Goal: Task Accomplishment & Management: Use online tool/utility

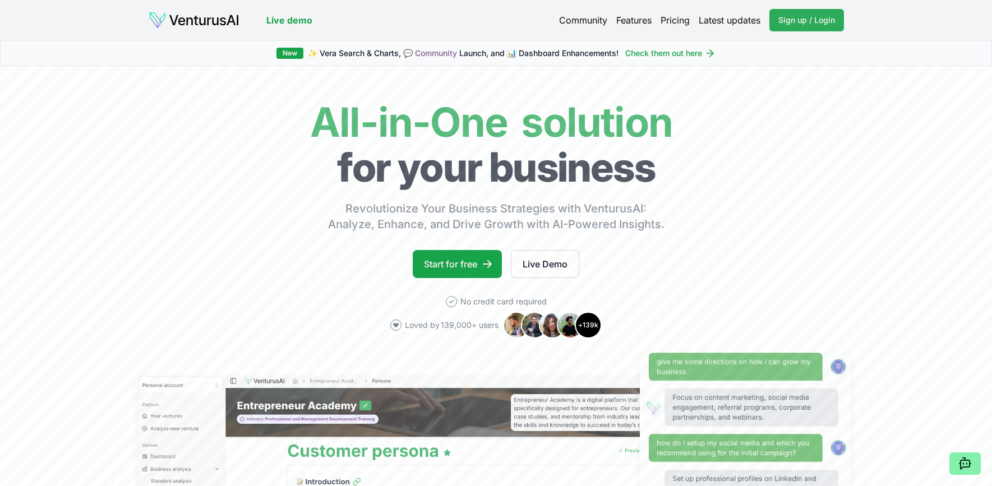
click at [777, 17] on link "Sign up / Login Login" at bounding box center [806, 20] width 75 height 22
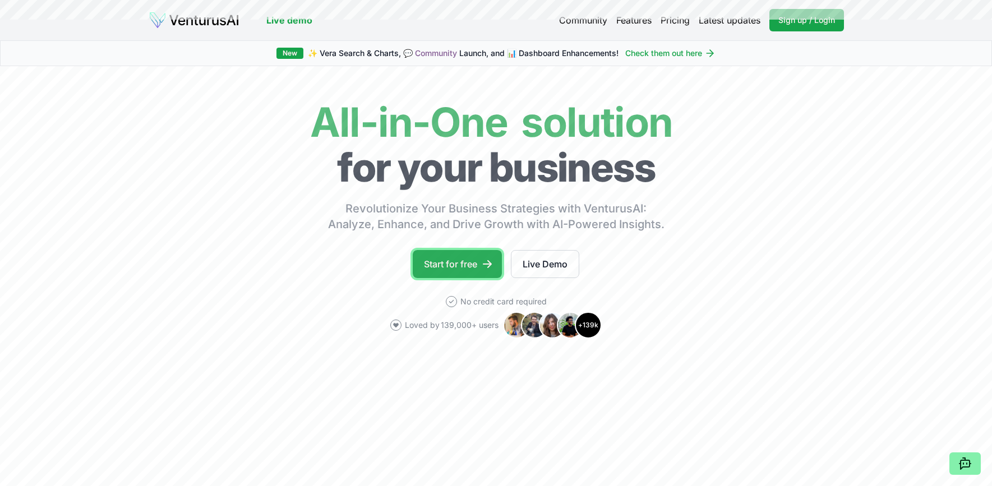
click at [464, 257] on link "Start for free" at bounding box center [457, 264] width 89 height 28
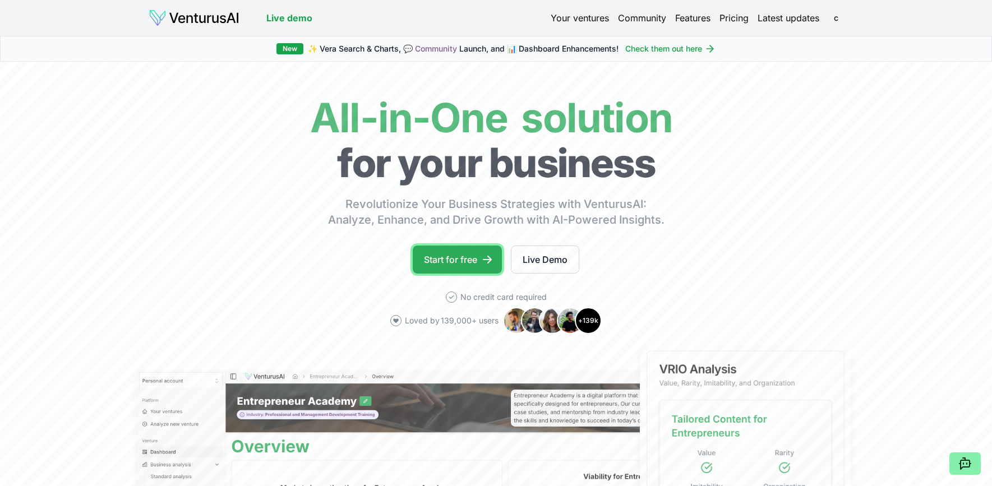
click at [455, 268] on link "Start for free" at bounding box center [457, 260] width 89 height 28
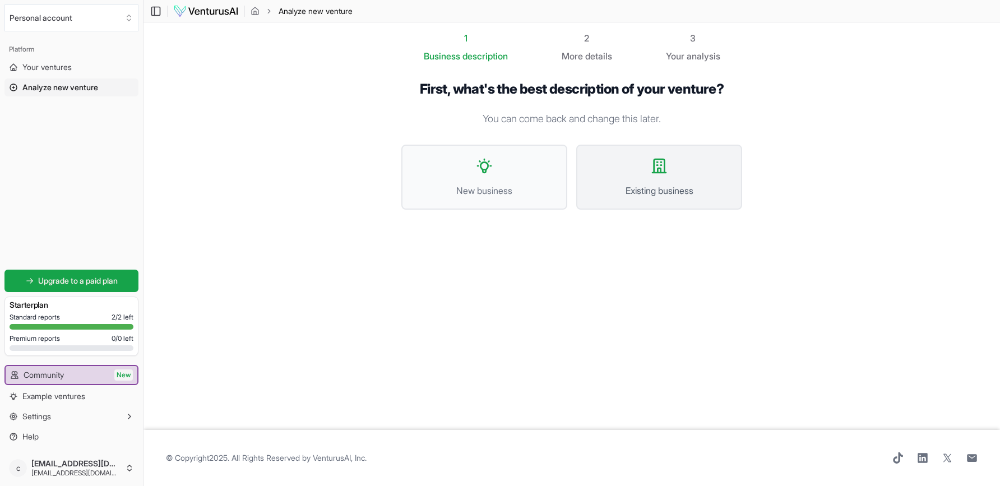
click at [654, 195] on span "Existing business" at bounding box center [659, 190] width 141 height 13
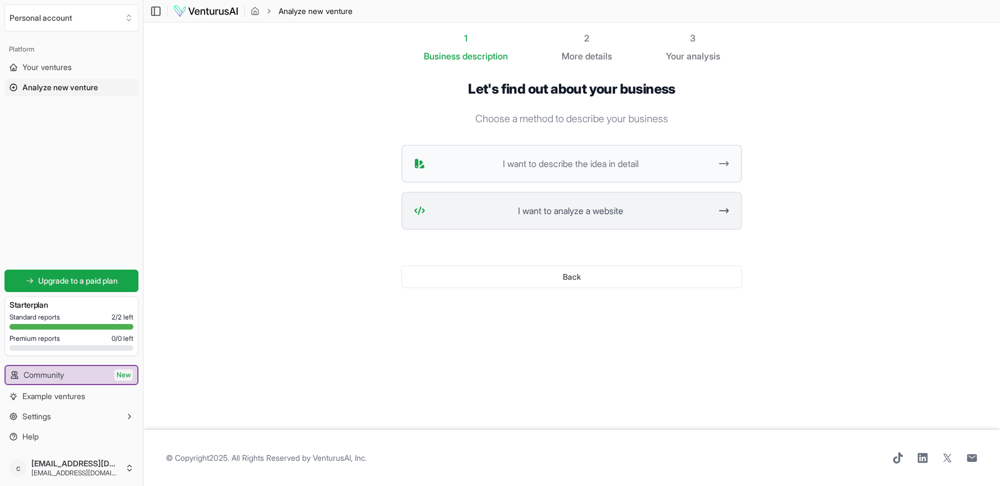
click at [600, 202] on button "I want to analyze a website" at bounding box center [571, 211] width 341 height 38
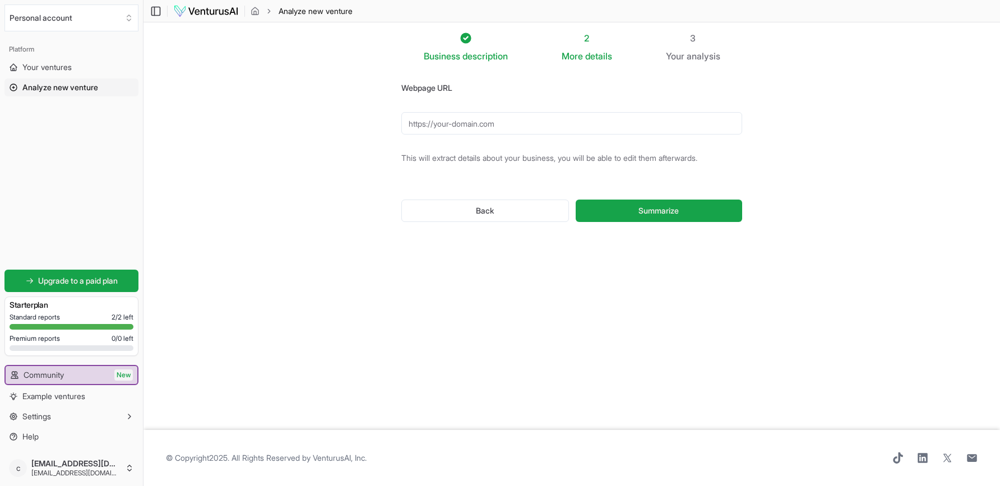
click at [513, 129] on input "Webpage URL" at bounding box center [571, 123] width 341 height 22
paste input "[URL][DOMAIN_NAME]"
type input "[URL][DOMAIN_NAME]"
click at [637, 216] on button "Summarize" at bounding box center [659, 211] width 166 height 22
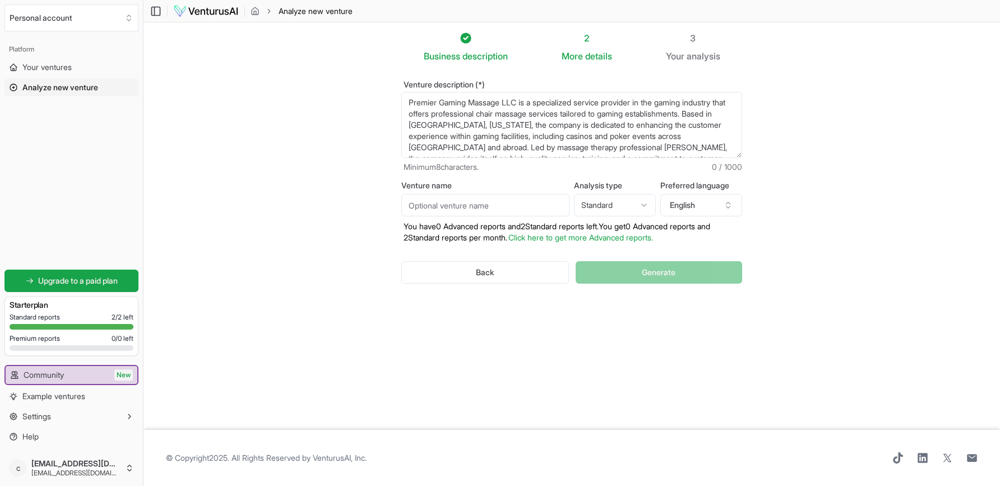
click at [506, 211] on input "Venture name" at bounding box center [485, 205] width 168 height 22
click at [317, 230] on section "Business description 2 More details 3 Your analysis Venture description (*) Pre…" at bounding box center [572, 226] width 857 height 408
click at [505, 210] on input "Venture name" at bounding box center [485, 205] width 168 height 22
type input "Premier Massage"
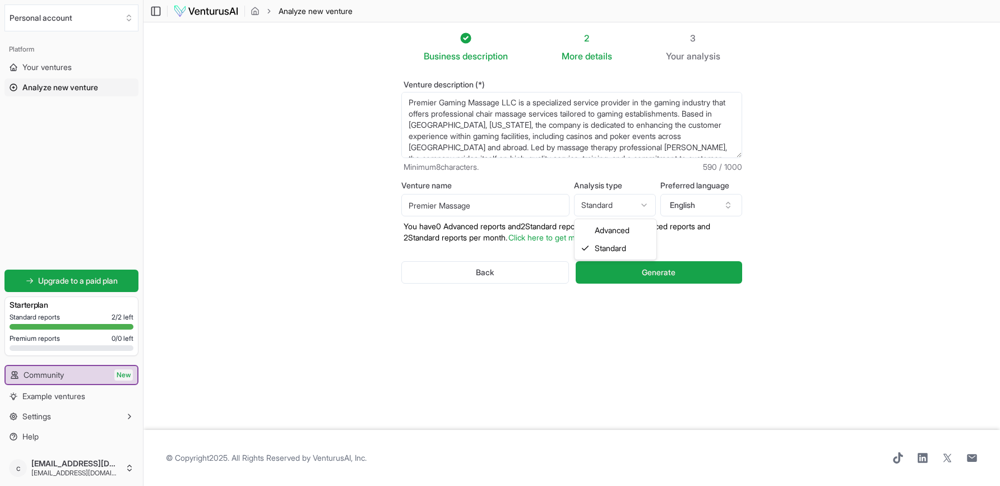
click at [622, 204] on html "We value your privacy We use cookies to enhance your browsing experience, serve…" at bounding box center [500, 243] width 1000 height 486
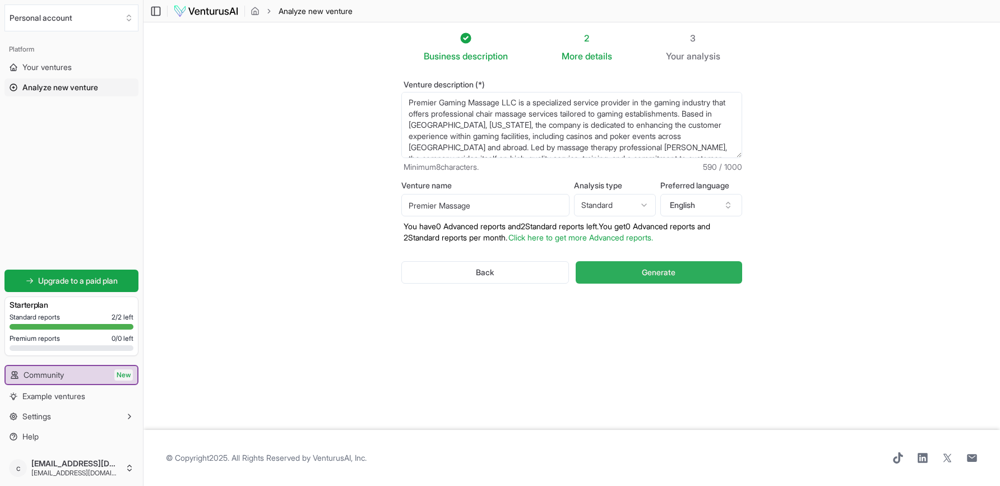
click at [618, 271] on button "Generate" at bounding box center [659, 272] width 166 height 22
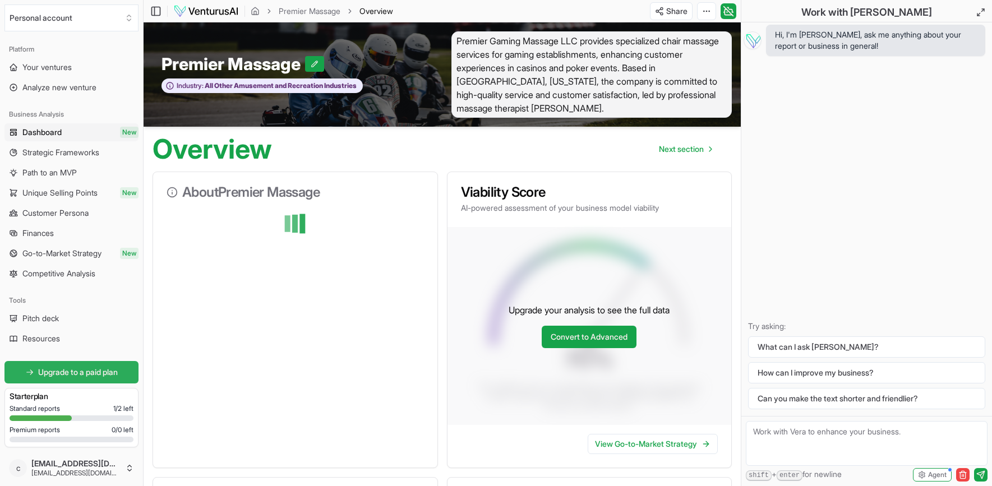
click at [106, 366] on link "Upgrade to a paid plan" at bounding box center [71, 372] width 134 height 22
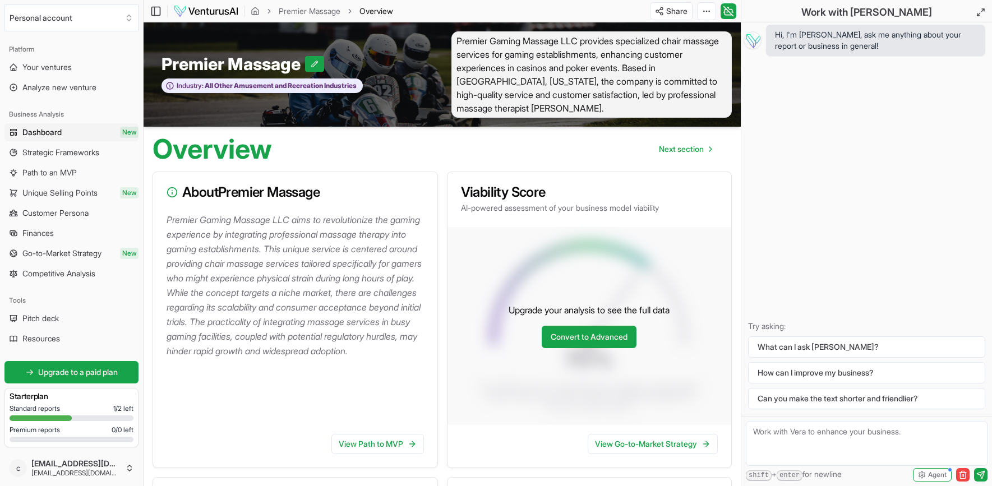
click at [40, 372] on span "Upgrade to a paid plan" at bounding box center [78, 372] width 80 height 11
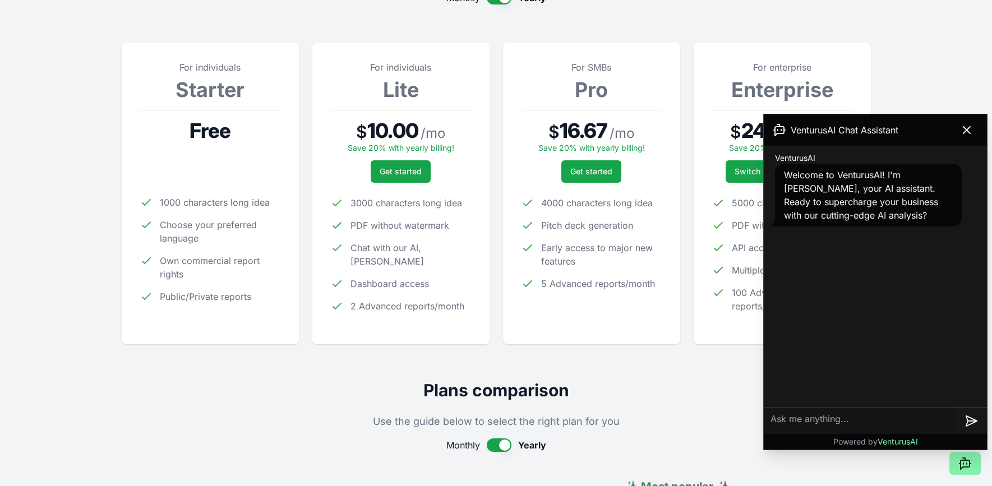
scroll to position [135, 0]
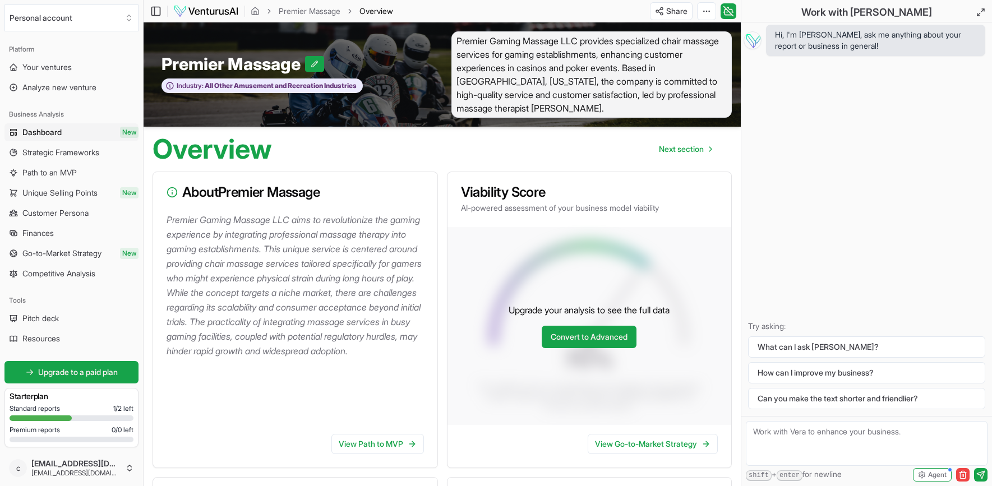
click at [853, 455] on textarea at bounding box center [867, 443] width 242 height 45
click at [848, 379] on button "How can I improve my business?" at bounding box center [866, 372] width 237 height 21
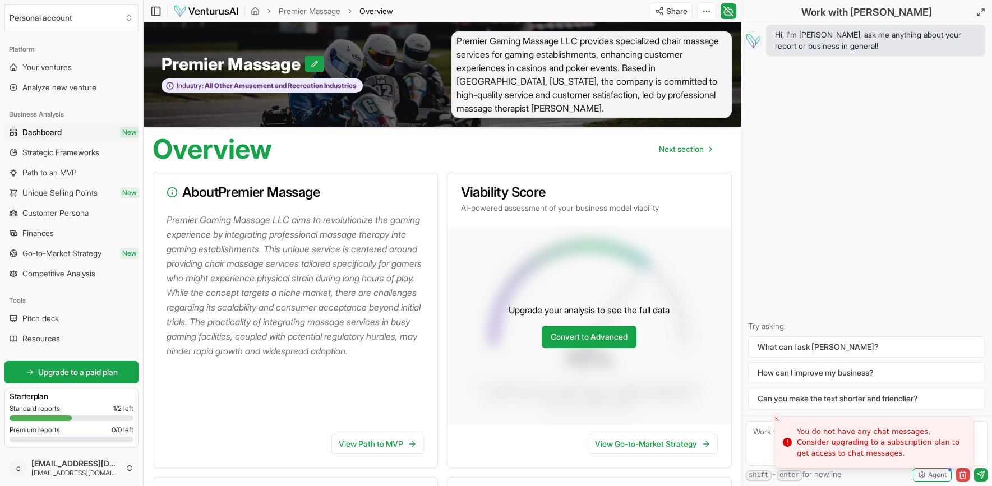
click at [762, 458] on textarea at bounding box center [867, 443] width 242 height 45
click at [780, 417] on button "Close toast" at bounding box center [776, 418] width 11 height 11
